Goal: Task Accomplishment & Management: Manage account settings

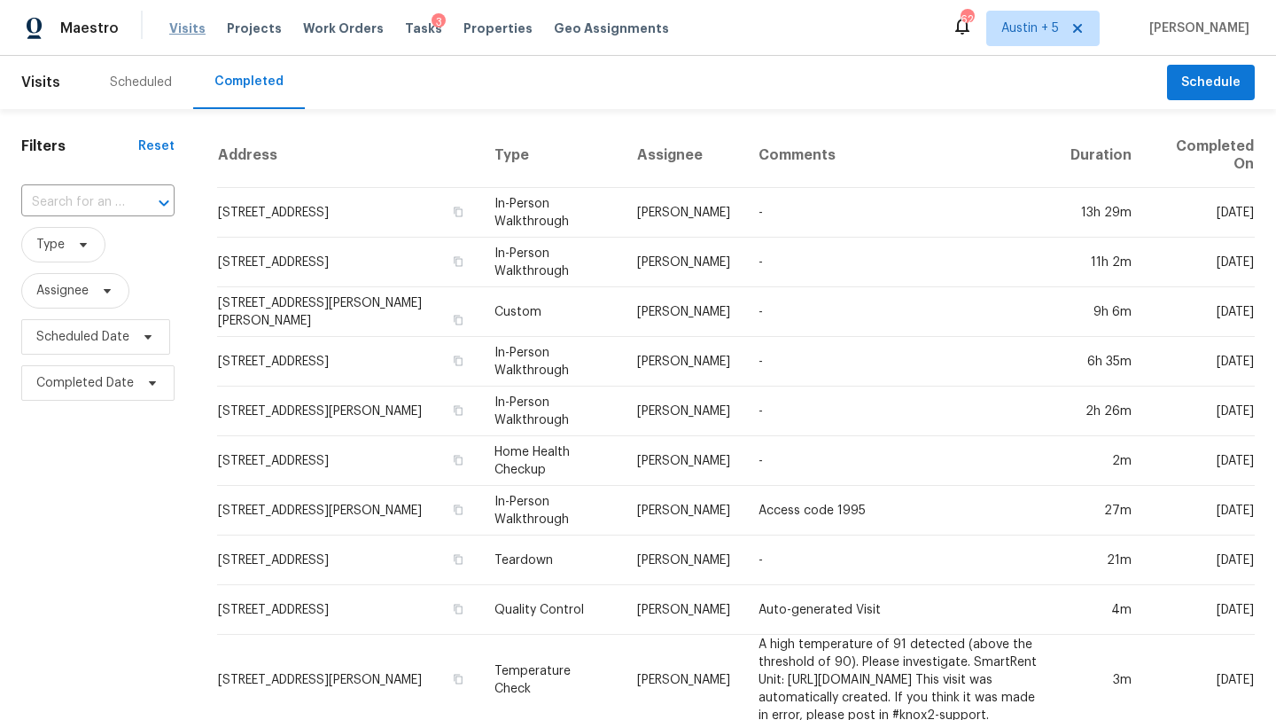
click at [183, 23] on span "Visits" at bounding box center [187, 28] width 36 height 18
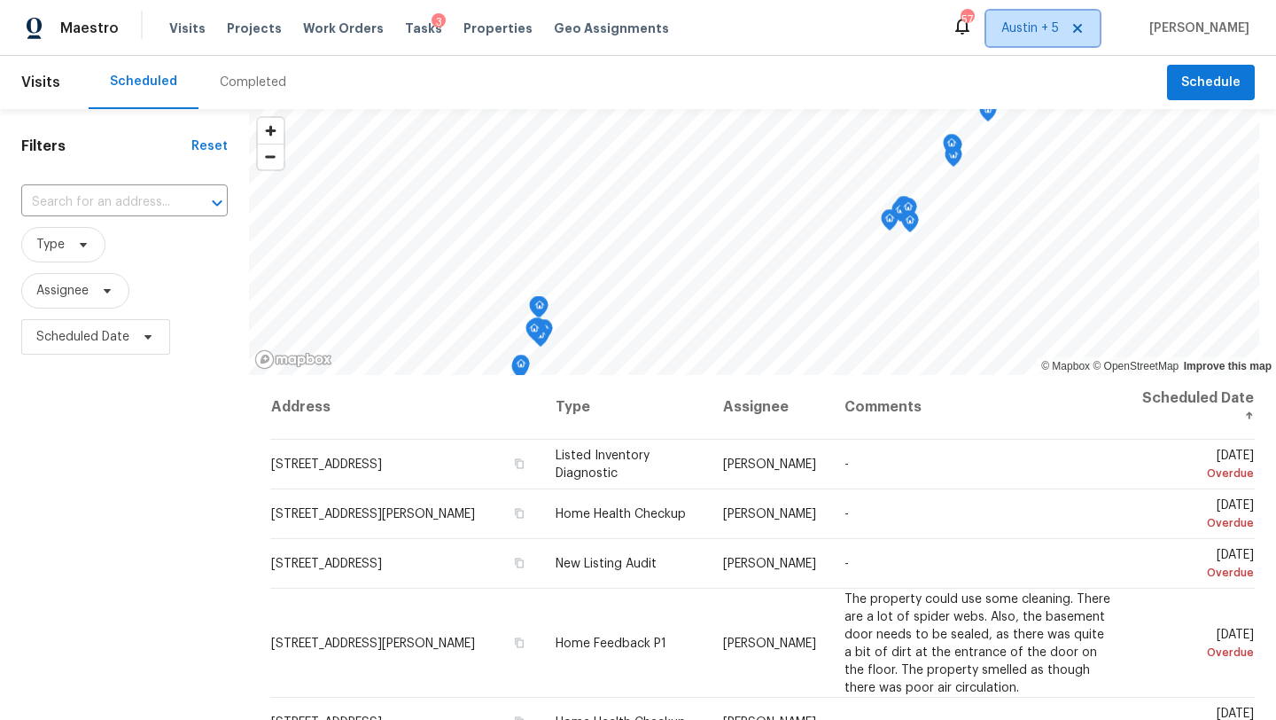
click at [1021, 28] on span "Austin + 5" at bounding box center [1031, 28] width 58 height 18
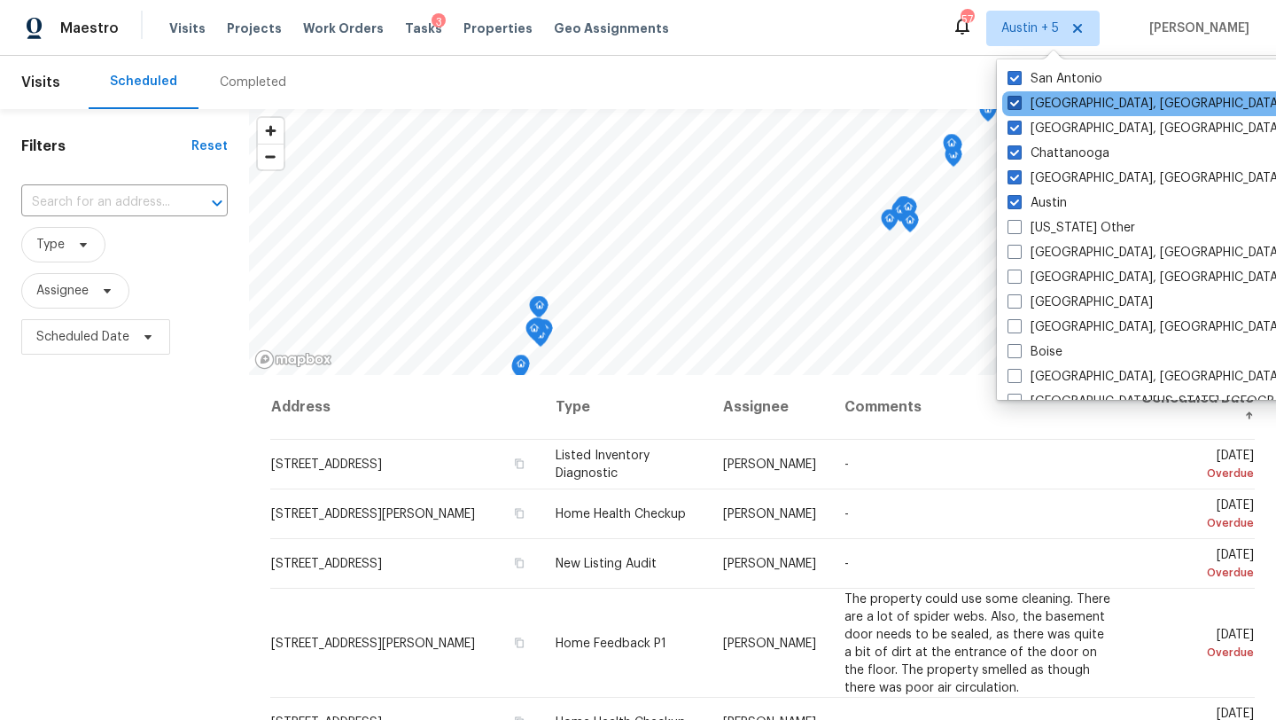
click at [1047, 105] on label "[GEOGRAPHIC_DATA], [GEOGRAPHIC_DATA]" at bounding box center [1145, 104] width 275 height 18
click at [1019, 105] on input "[GEOGRAPHIC_DATA], [GEOGRAPHIC_DATA]" at bounding box center [1014, 101] width 12 height 12
checkbox input "false"
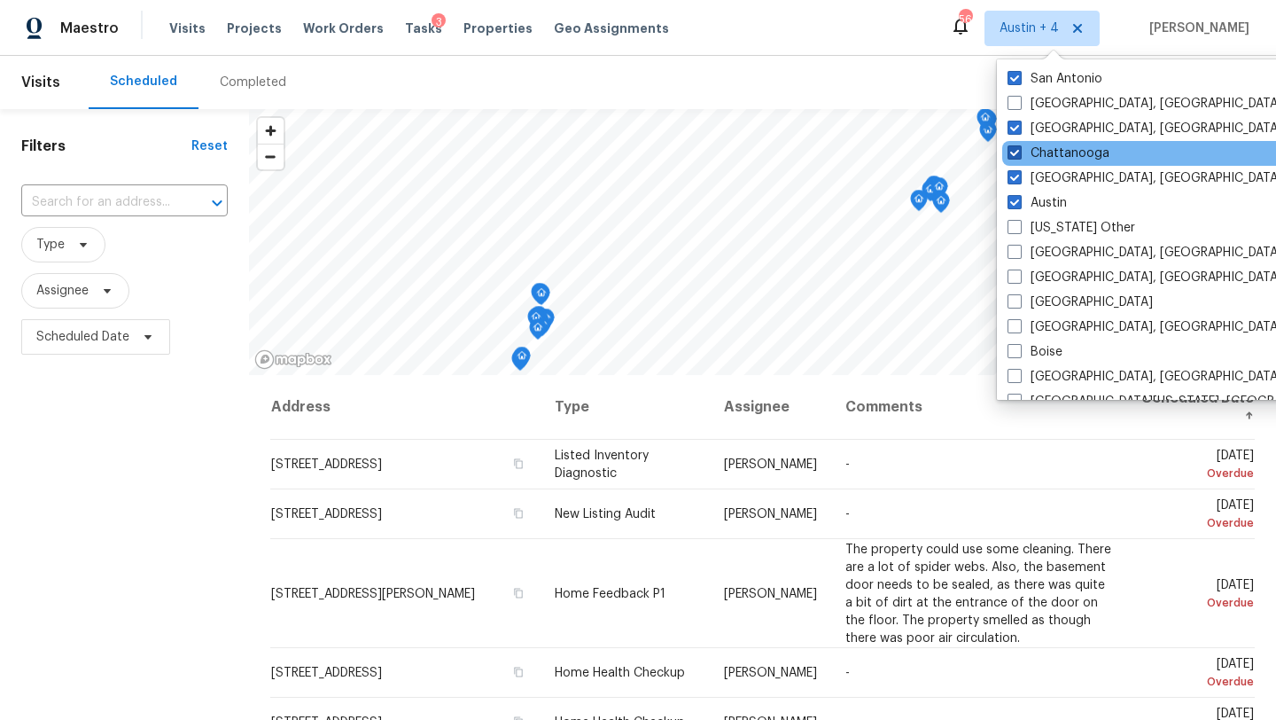
click at [1049, 152] on label "Chattanooga" at bounding box center [1059, 153] width 102 height 18
click at [1019, 152] on input "Chattanooga" at bounding box center [1014, 150] width 12 height 12
checkbox input "false"
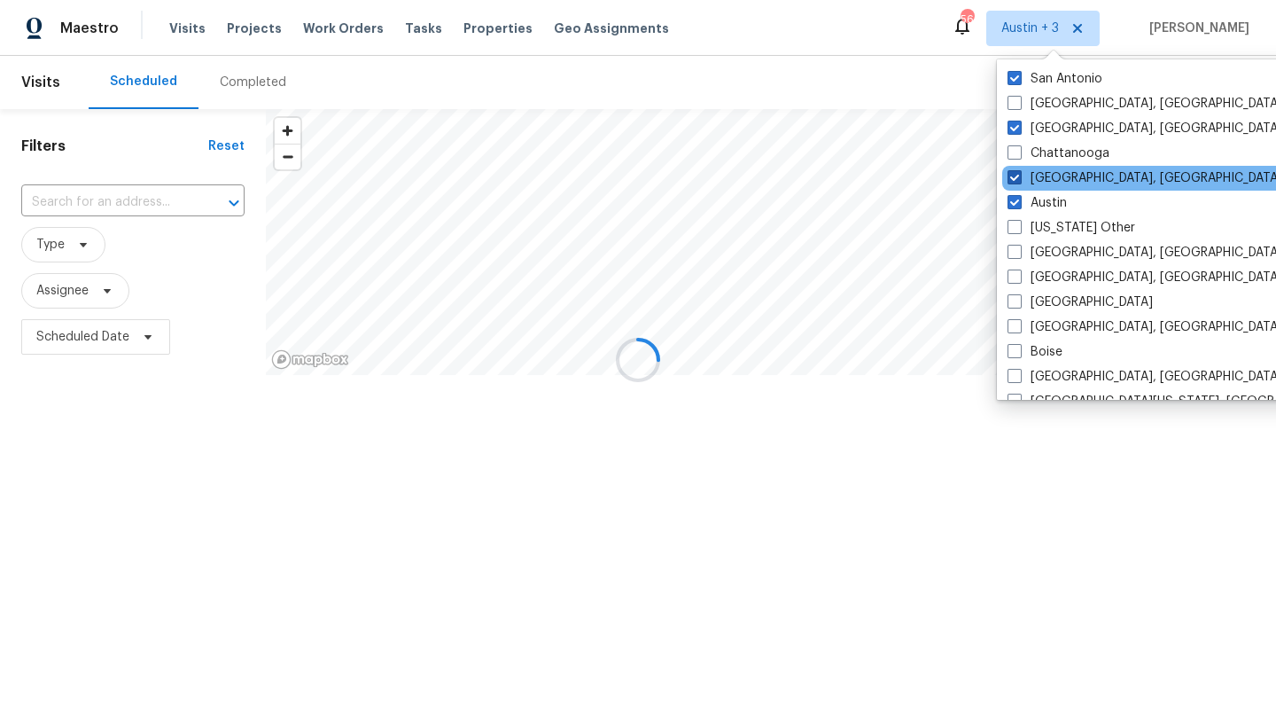
click at [1045, 176] on label "[GEOGRAPHIC_DATA], [GEOGRAPHIC_DATA]" at bounding box center [1145, 178] width 275 height 18
click at [1019, 176] on input "[GEOGRAPHIC_DATA], [GEOGRAPHIC_DATA]" at bounding box center [1014, 175] width 12 height 12
checkbox input "false"
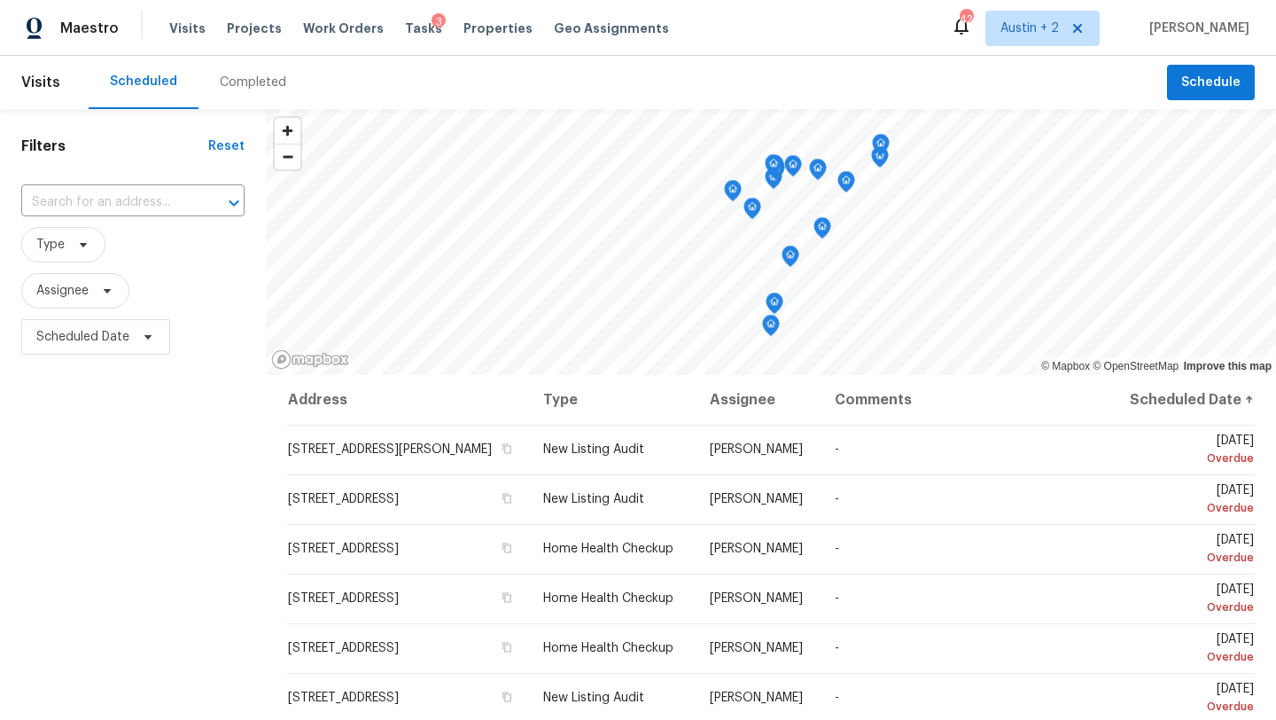
click at [177, 455] on div "Filters Reset ​ Type Assignee Scheduled Date" at bounding box center [133, 530] width 266 height 842
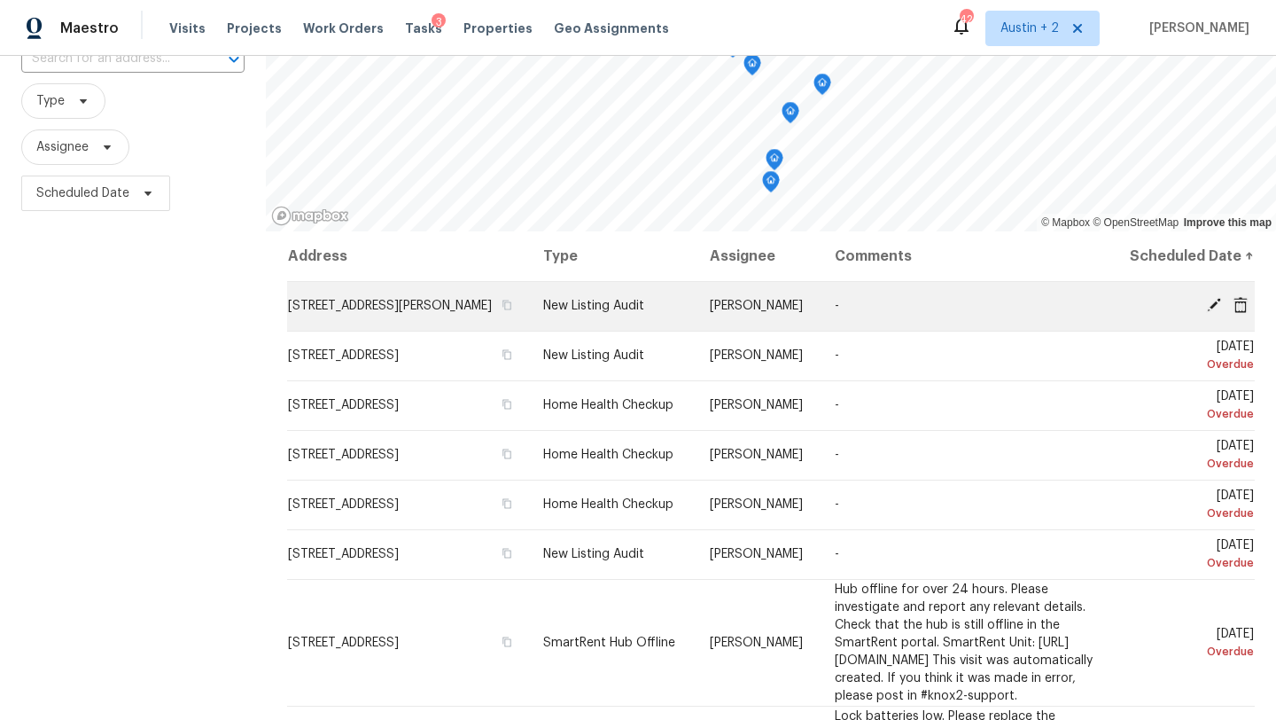
click at [1211, 313] on icon at bounding box center [1214, 305] width 16 height 16
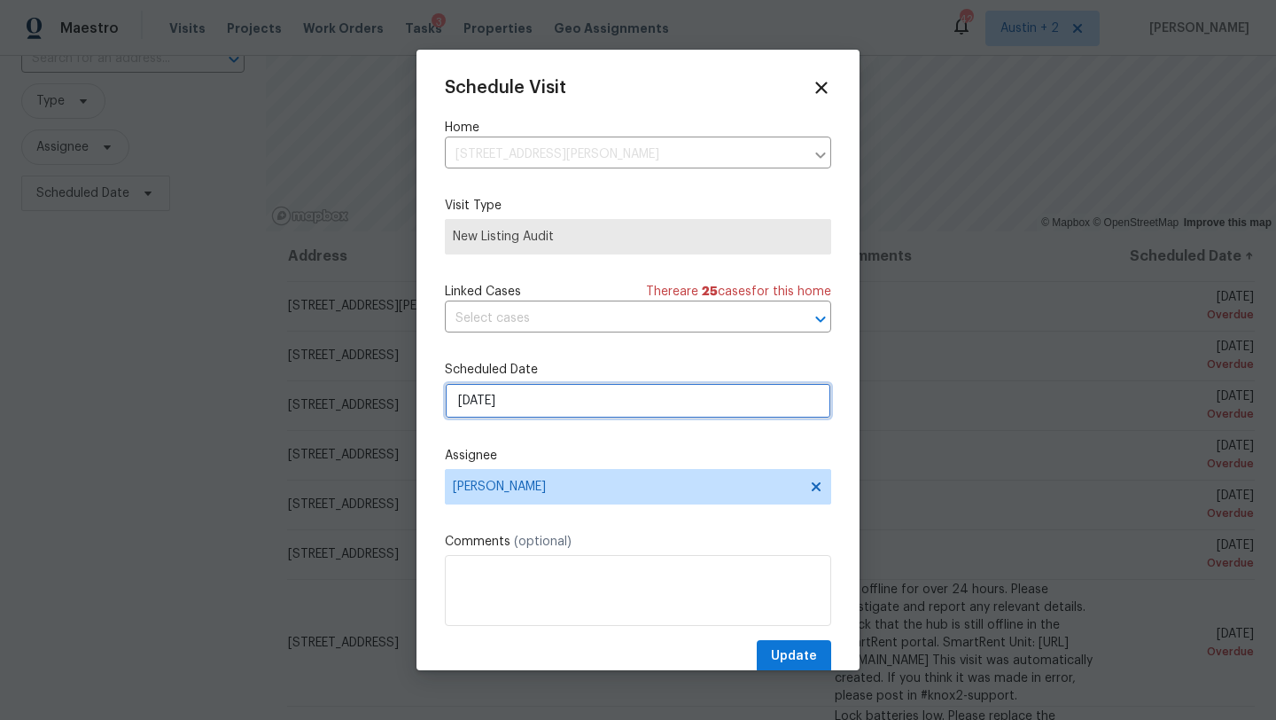
click at [548, 410] on input "[DATE]" at bounding box center [638, 400] width 386 height 35
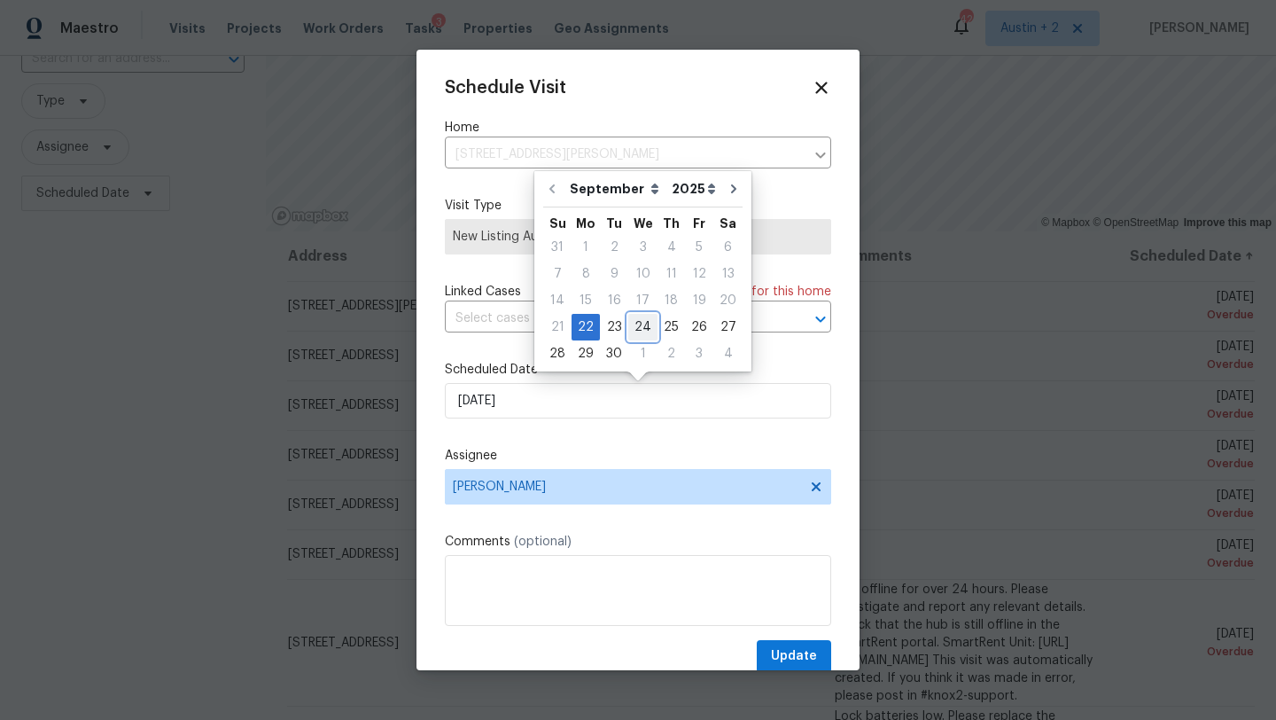
click at [643, 323] on div "24" at bounding box center [642, 327] width 29 height 25
type input "[DATE]"
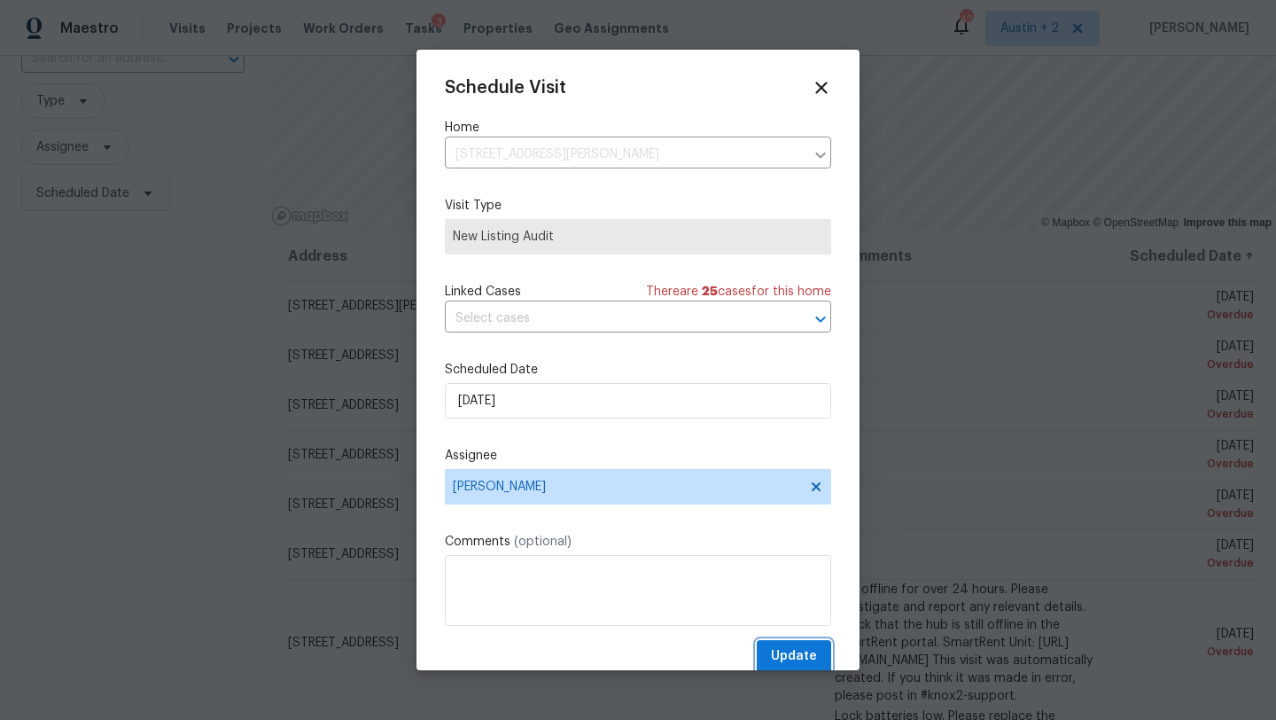
click at [791, 662] on span "Update" at bounding box center [794, 656] width 46 height 22
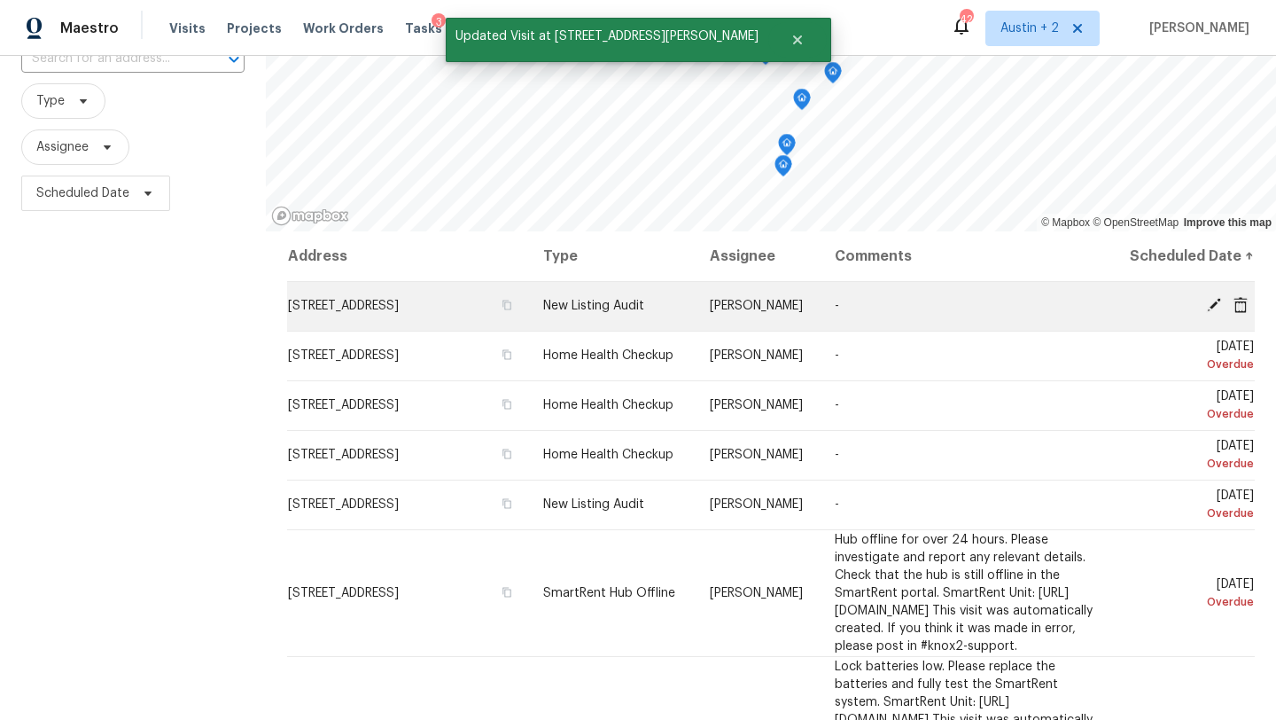
click at [1218, 313] on icon at bounding box center [1214, 305] width 16 height 16
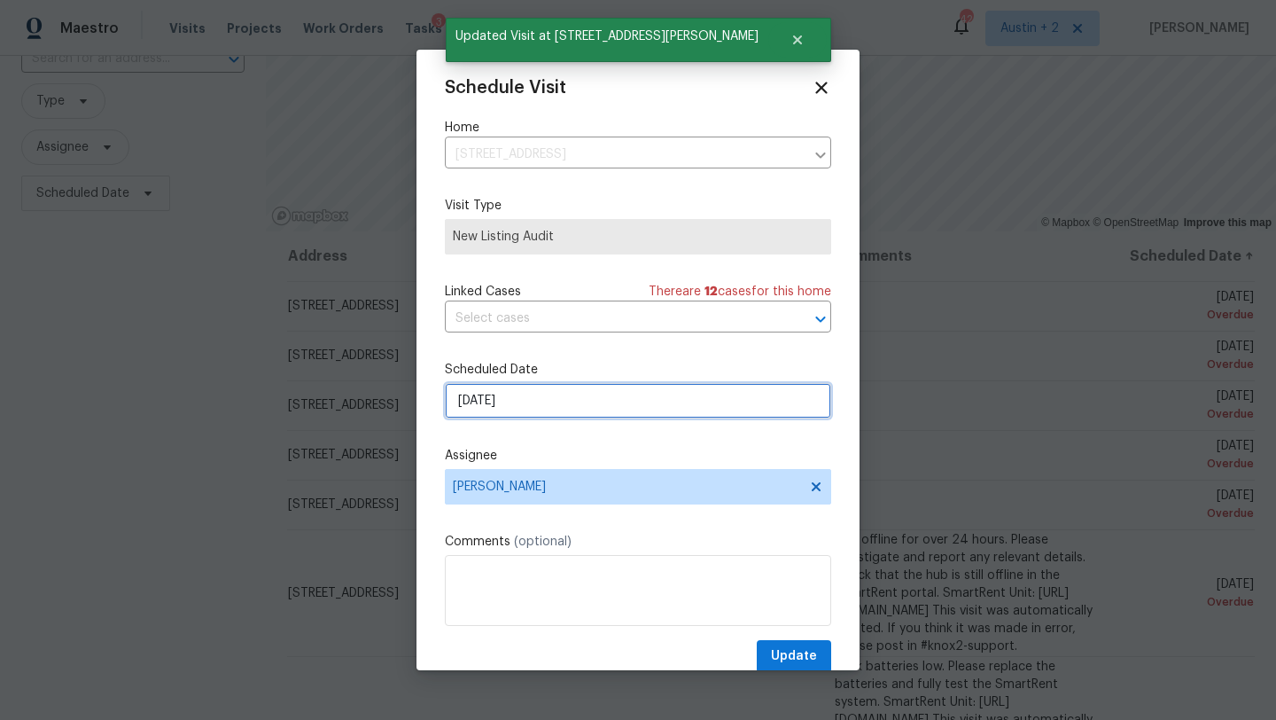
click at [578, 393] on input "[DATE]" at bounding box center [638, 400] width 386 height 35
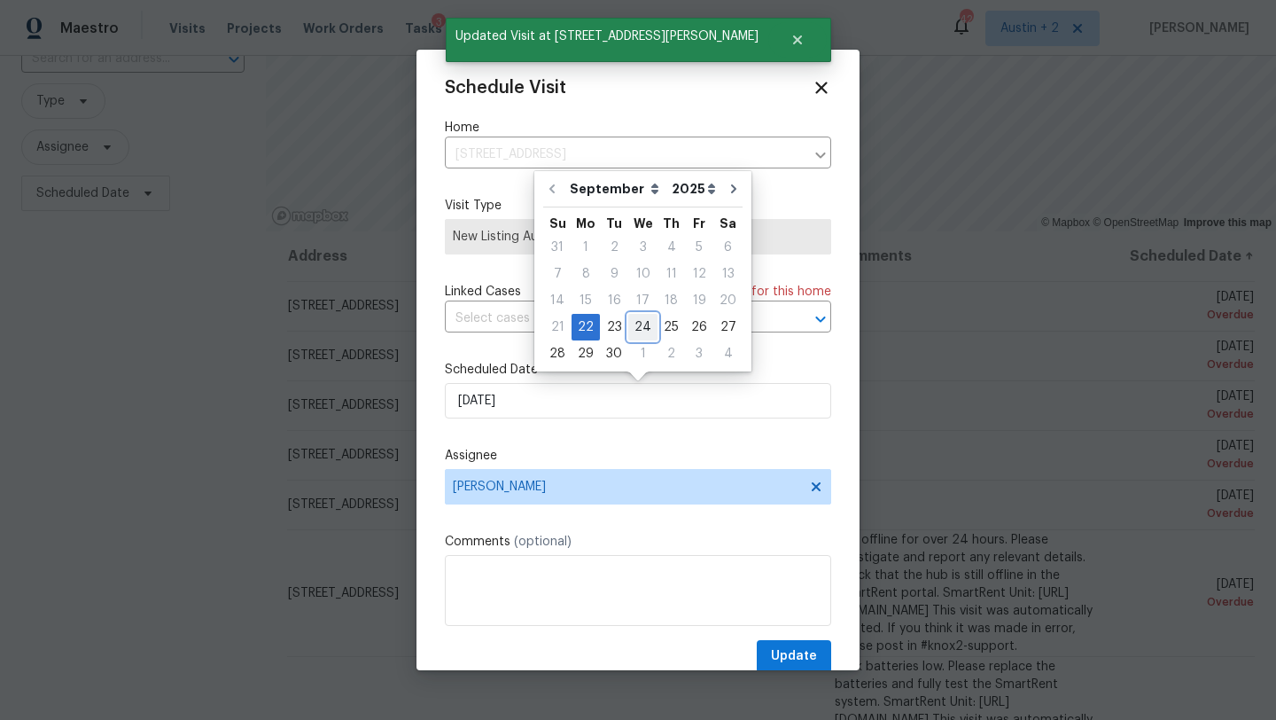
click at [641, 331] on div "24" at bounding box center [642, 327] width 29 height 25
type input "[DATE]"
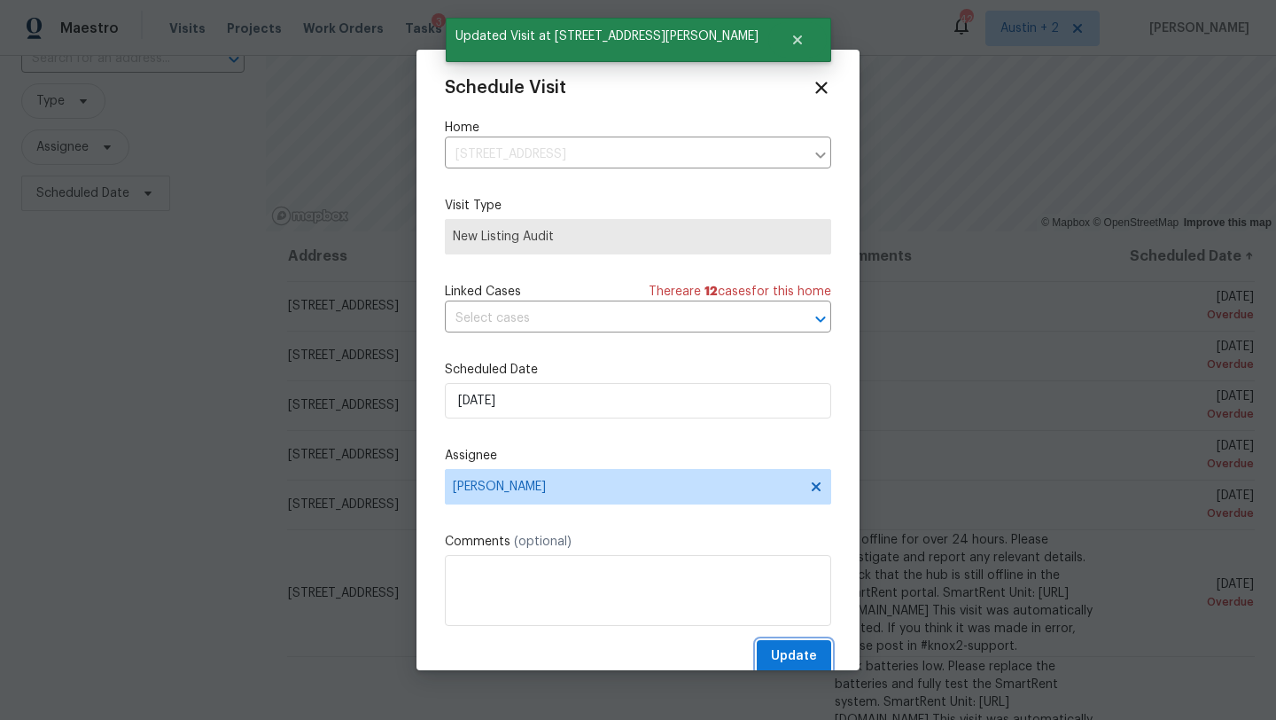
click at [788, 658] on span "Update" at bounding box center [794, 656] width 46 height 22
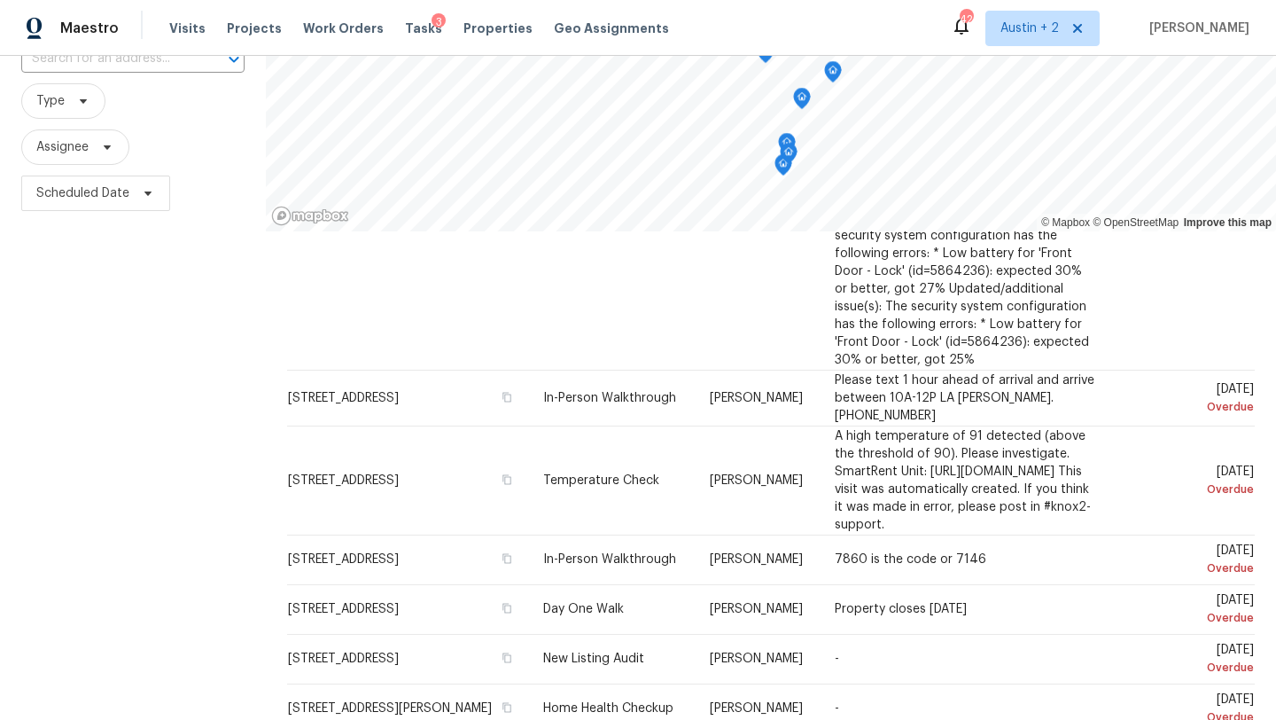
scroll to position [581, 0]
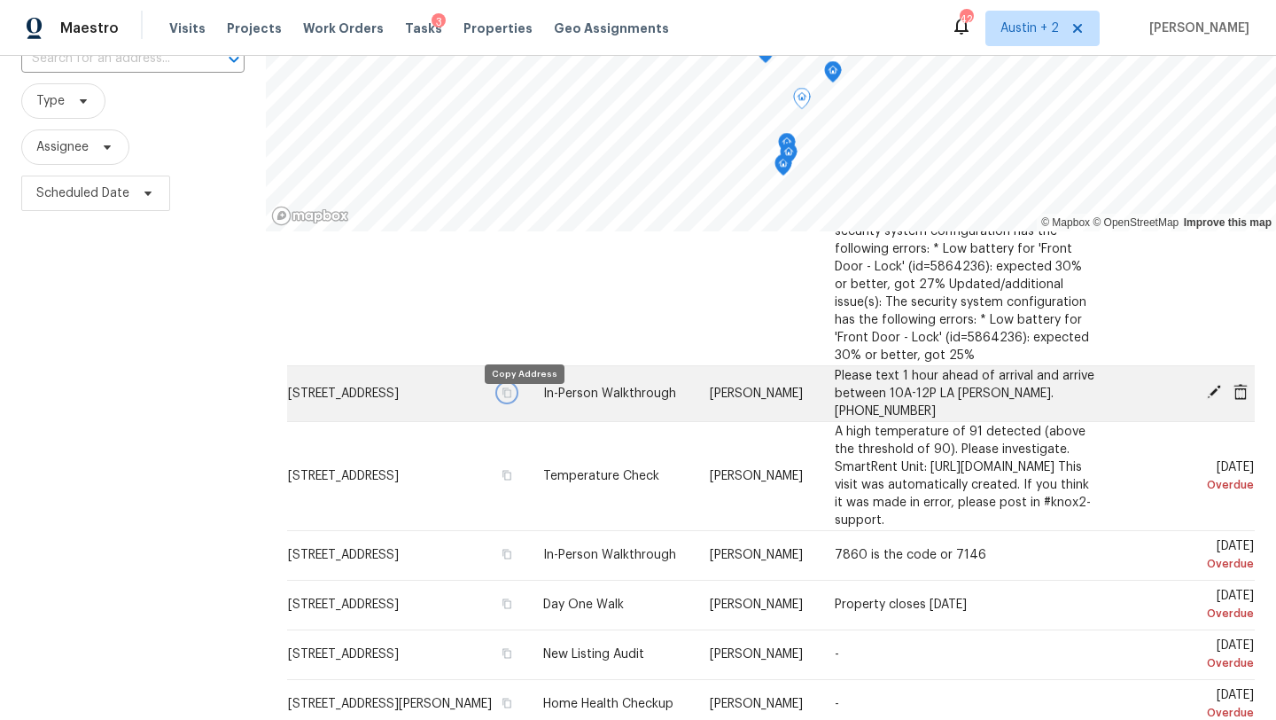
click at [512, 397] on icon "button" at bounding box center [507, 392] width 9 height 10
click at [1212, 399] on icon at bounding box center [1214, 392] width 14 height 14
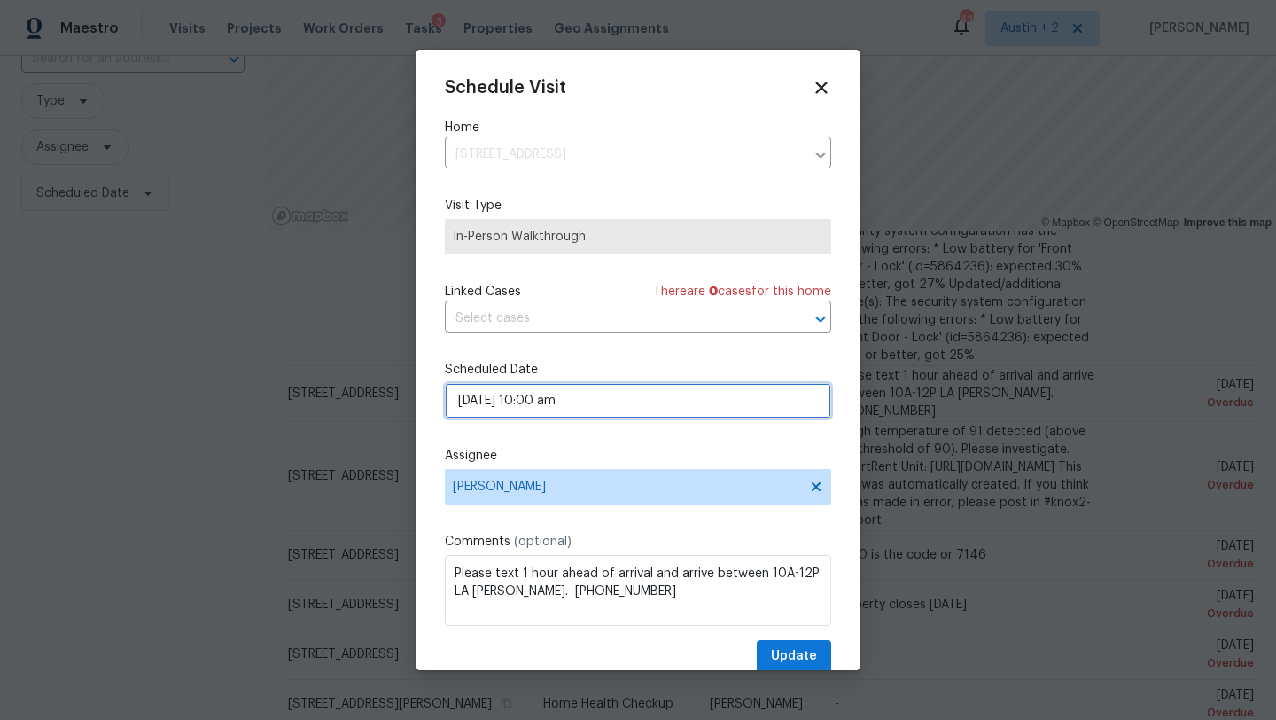
click at [632, 408] on input "[DATE] 10:00 am" at bounding box center [638, 400] width 386 height 35
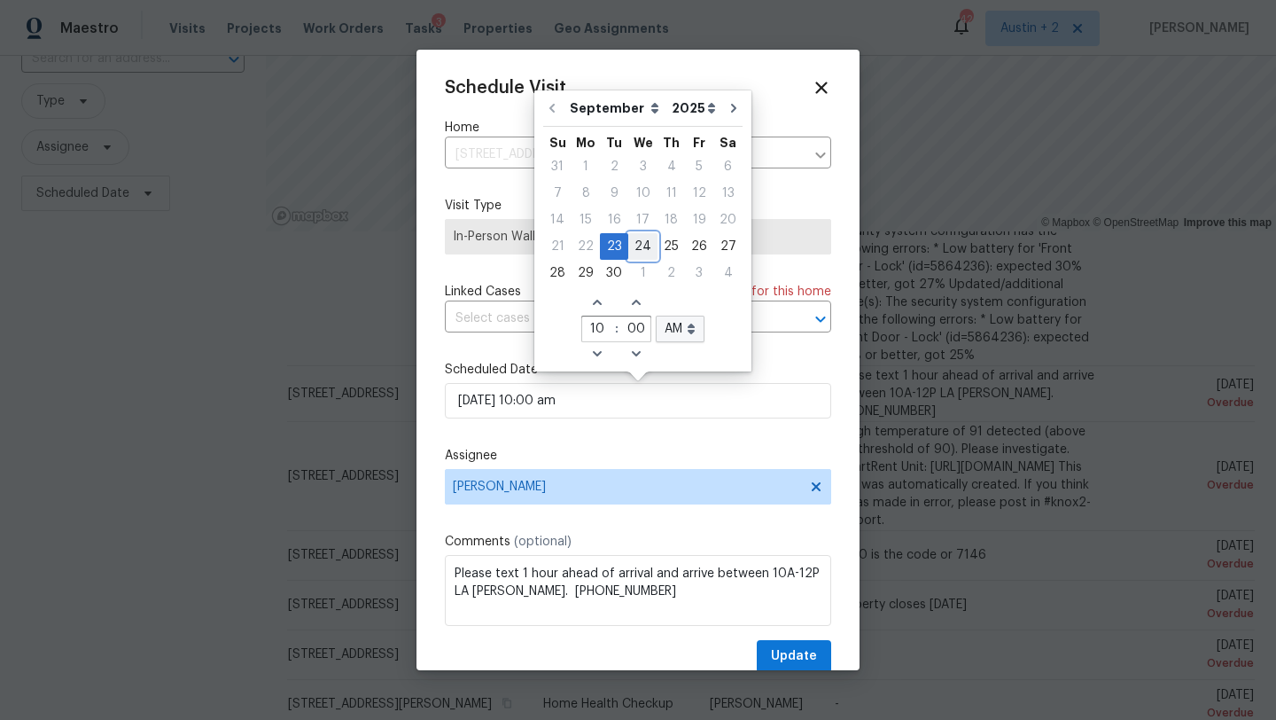
click at [639, 251] on div "24" at bounding box center [642, 246] width 29 height 25
type input "[DATE] 10:00 am"
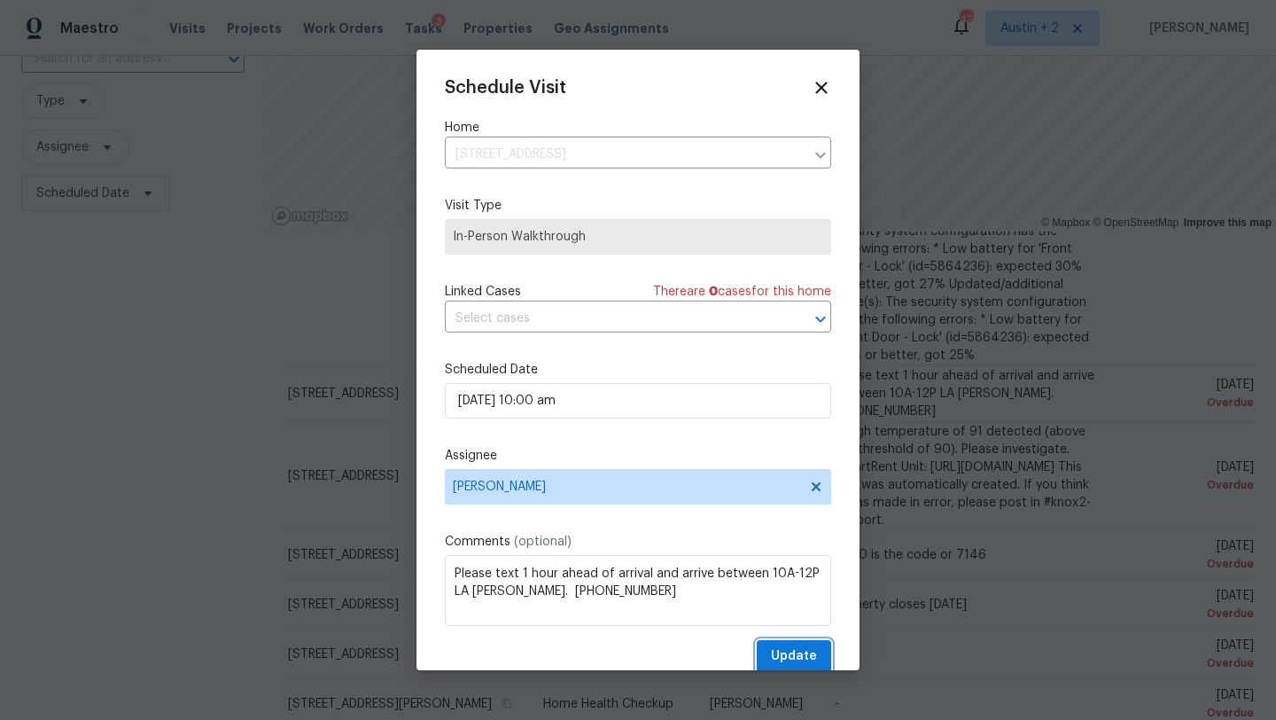
click at [791, 663] on span "Update" at bounding box center [794, 656] width 46 height 22
